Goal: Task Accomplishment & Management: Complete application form

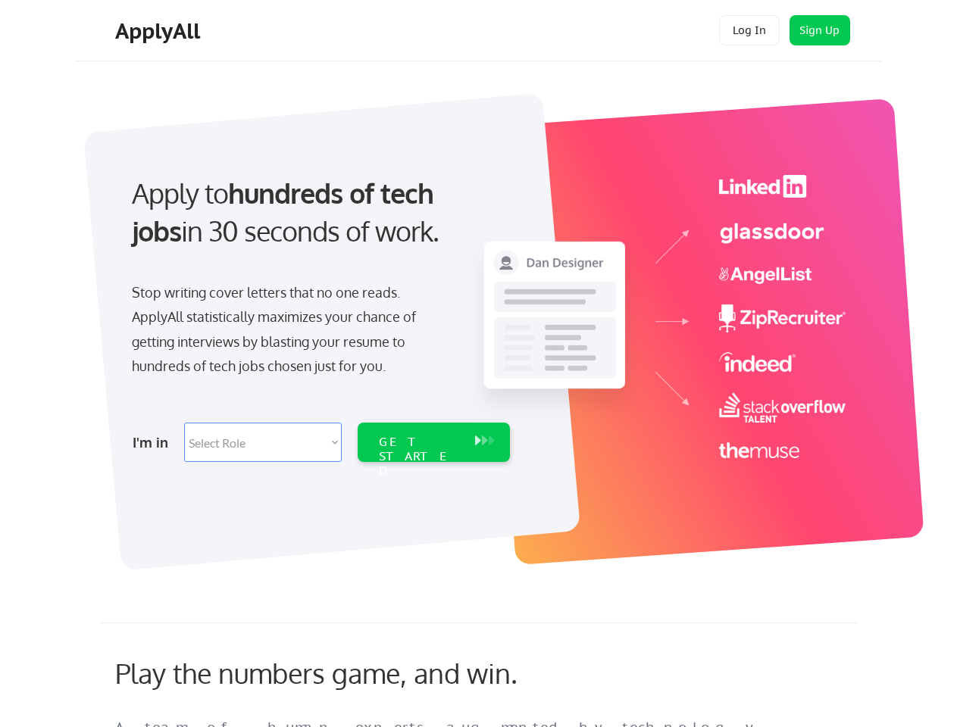
click at [478, 364] on div "Apply to hundreds of tech jobs in 30 seconds of work. Stop writing cover letter…" at bounding box center [319, 314] width 423 height 310
click at [480, 323] on div "Apply to hundreds of tech jobs in 30 seconds of work. Stop writing cover letter…" at bounding box center [319, 314] width 423 height 310
click at [319, 314] on div "Stop writing cover letters that no one reads. ApplyAll statistically maximizes …" at bounding box center [287, 329] width 311 height 98
click at [317, 225] on div "Apply to hundreds of tech jobs in 30 seconds of work." at bounding box center [318, 212] width 372 height 77
click at [287, 333] on div "Stop writing cover letters that no one reads. ApplyAll statistically maximizes …" at bounding box center [287, 329] width 311 height 98
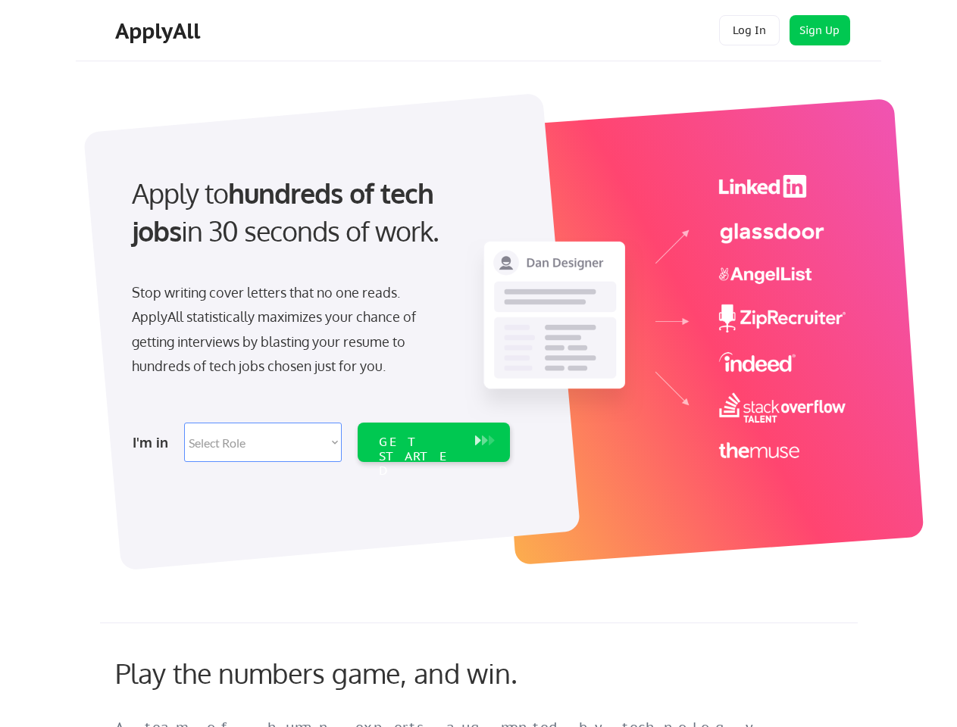
click at [319, 442] on select "Select Role Software Engineering Product Management Customer Success Sales UI/U…" at bounding box center [263, 442] width 158 height 39
click at [154, 442] on div "I'm in" at bounding box center [154, 442] width 42 height 24
click at [263, 442] on select "Select Role Software Engineering Product Management Customer Success Sales UI/U…" at bounding box center [263, 442] width 158 height 39
click at [433, 442] on div "GET STARTED" at bounding box center [419, 457] width 81 height 44
click at [419, 442] on div "GET STARTED" at bounding box center [419, 457] width 81 height 44
